Goal: Task Accomplishment & Management: Use online tool/utility

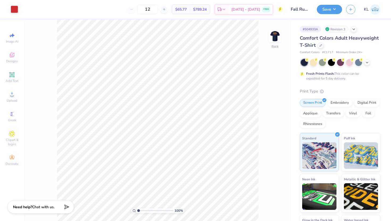
click at [283, 37] on div "100 % Back" at bounding box center [157, 119] width 267 height 201
click at [15, 97] on div "Upload" at bounding box center [12, 97] width 19 height 16
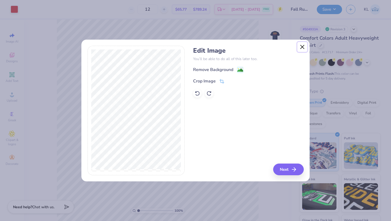
click at [301, 49] on button "Close" at bounding box center [302, 47] width 10 height 10
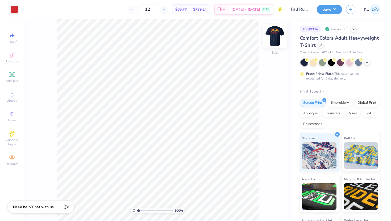
click at [270, 35] on img at bounding box center [274, 36] width 21 height 21
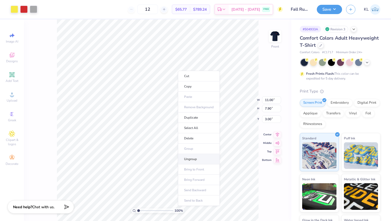
click at [190, 156] on li "Ungroup" at bounding box center [199, 159] width 42 height 10
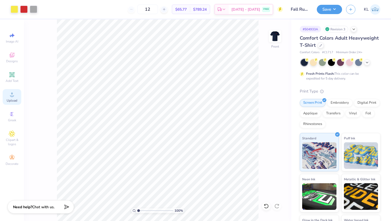
click at [10, 92] on icon at bounding box center [12, 94] width 6 height 6
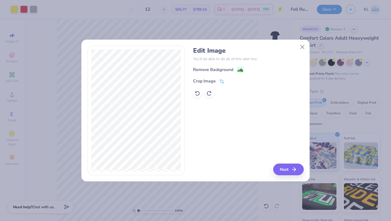
click at [213, 65] on div "Edit Image You’ll be able to do all of this later too. Remove Background Crop I…" at bounding box center [248, 72] width 110 height 51
click at [210, 69] on div "Remove Background" at bounding box center [213, 70] width 40 height 6
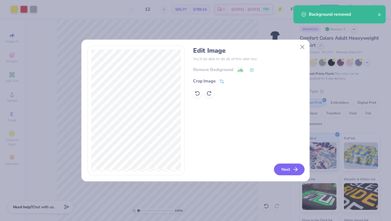
click at [288, 170] on button "Next" at bounding box center [289, 169] width 31 height 12
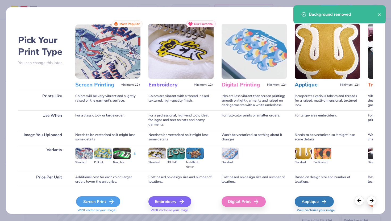
click at [100, 201] on div "Screen Print" at bounding box center [98, 201] width 44 height 11
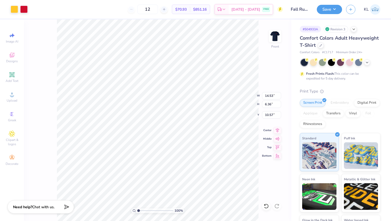
type input "0.50"
type input "2.50"
type input "13.12"
type input "5.74"
type input "3.38"
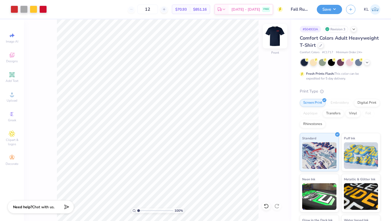
click at [274, 36] on img at bounding box center [274, 36] width 21 height 21
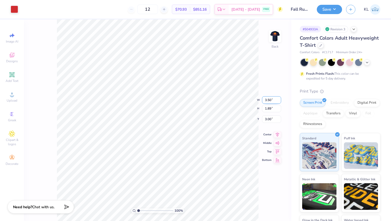
click at [266, 102] on input "3.50" at bounding box center [271, 99] width 19 height 7
click at [266, 101] on input "3.50" at bounding box center [271, 99] width 19 height 7
type input "3.10"
type input "1.67"
type input "3.11"
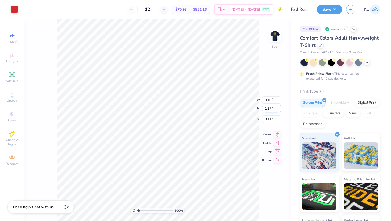
click at [271, 108] on div "100 % Back W 3.10 3.10 " H 1.67 1.89 " Y 3.11 3.00 " Center Middle Top Bottom" at bounding box center [157, 119] width 267 height 201
click at [271, 108] on div "100 % Back W 3.10 H 1.67 Y 3.11 Center Middle Top Bottom" at bounding box center [157, 119] width 267 height 201
click at [267, 116] on input "3.11" at bounding box center [271, 114] width 19 height 7
type input "2"
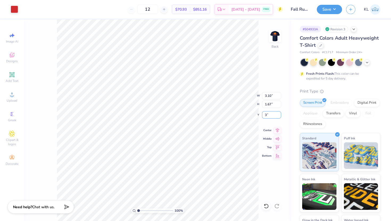
type input "3"
click at [272, 31] on img at bounding box center [275, 36] width 11 height 11
click at [272, 98] on input "13.12" at bounding box center [271, 95] width 19 height 7
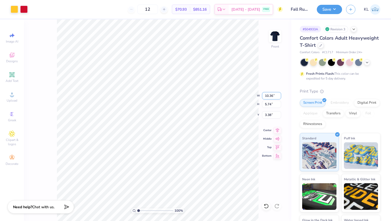
type input "10.36"
click at [272, 95] on input "13.12" at bounding box center [271, 95] width 19 height 7
click at [270, 95] on input "13.12" at bounding box center [271, 95] width 19 height 7
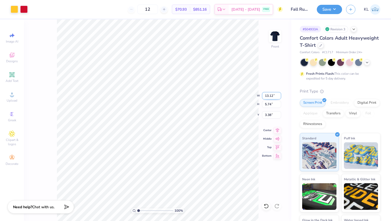
click at [270, 95] on input "13.12" at bounding box center [271, 95] width 19 height 7
type input "10.36"
type input "4.53"
type input "3.99"
click at [276, 33] on img at bounding box center [274, 36] width 21 height 21
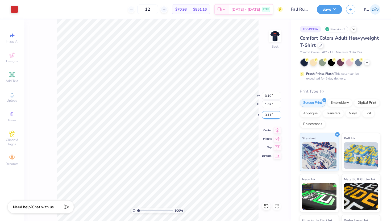
click at [268, 117] on input "3.11" at bounding box center [271, 114] width 19 height 7
type input "3.00"
click at [270, 33] on img at bounding box center [274, 36] width 21 height 21
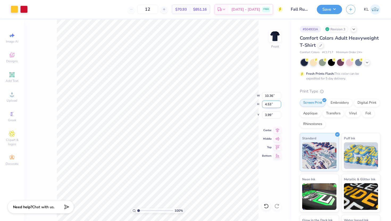
click at [268, 106] on input "4.53" at bounding box center [271, 103] width 19 height 7
type input "3.94"
type input "9.00"
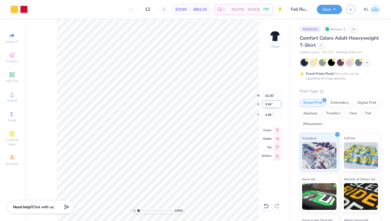
type input "4.28"
click at [269, 94] on input "9.00" at bounding box center [271, 95] width 19 height 7
type input "10.36"
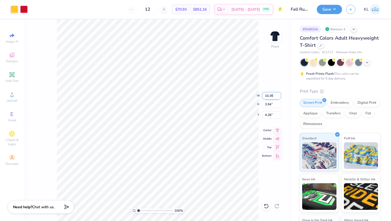
type input "4.53"
click at [269, 114] on input "3.99" at bounding box center [271, 114] width 19 height 7
type input "3.39"
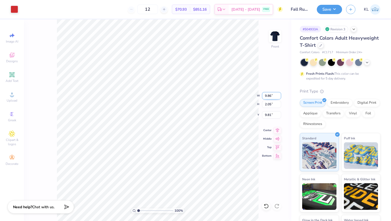
click at [271, 97] on input "9.86" at bounding box center [271, 95] width 19 height 7
type input "7.53"
type input "1.57"
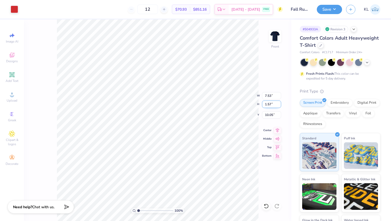
click at [269, 102] on input "1.57" at bounding box center [271, 103] width 19 height 7
click at [268, 114] on input "10.05" at bounding box center [271, 114] width 19 height 7
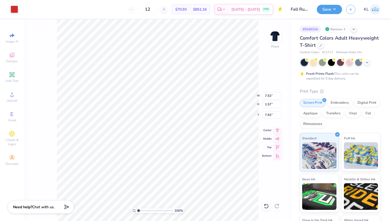
type input "8.43"
click at [268, 97] on input "5.73" at bounding box center [271, 95] width 19 height 7
type input "4.37"
type input "0.48"
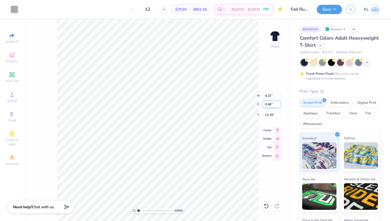
type input "10.70"
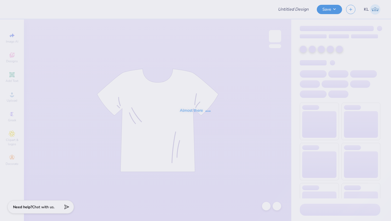
type input "Fall Rush 2025"
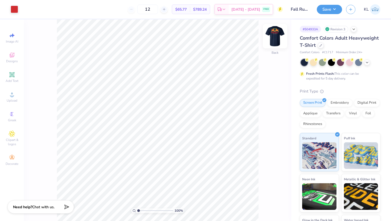
click at [268, 37] on img at bounding box center [274, 36] width 21 height 21
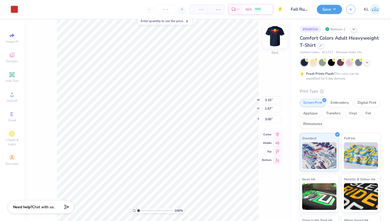
click at [276, 36] on img at bounding box center [274, 36] width 21 height 21
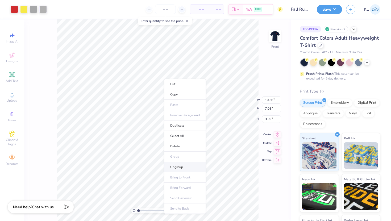
click at [184, 169] on li "Ungroup" at bounding box center [185, 167] width 42 height 10
